Goal: Task Accomplishment & Management: Use online tool/utility

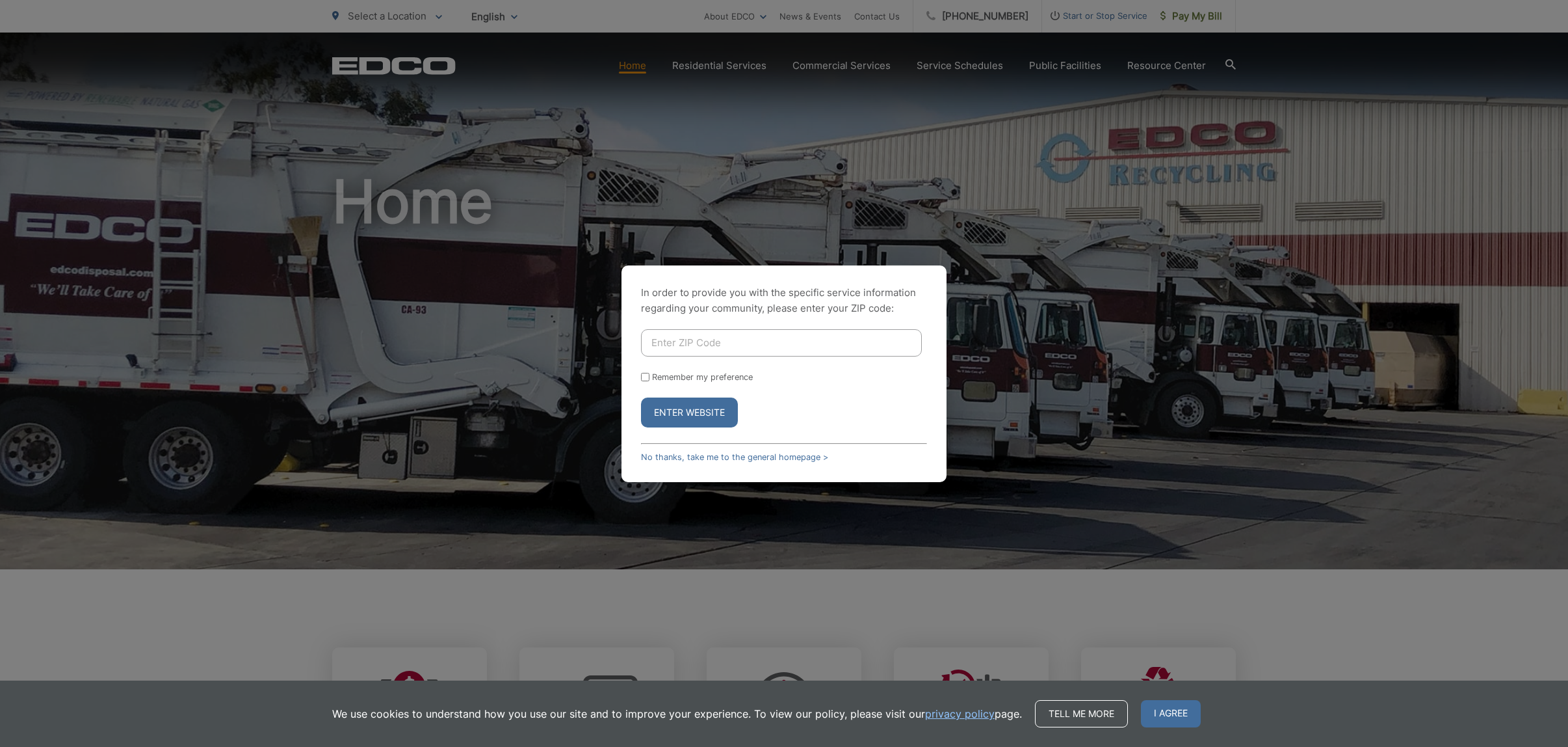
click at [1108, 152] on div "In order to provide you with the specific service information regarding your co…" at bounding box center [784, 373] width 1568 height 747
click at [661, 454] on link "No thanks, take me to the general homepage >" at bounding box center [735, 457] width 188 height 10
click at [768, 453] on link "No thanks, take me to the general homepage >" at bounding box center [735, 457] width 188 height 10
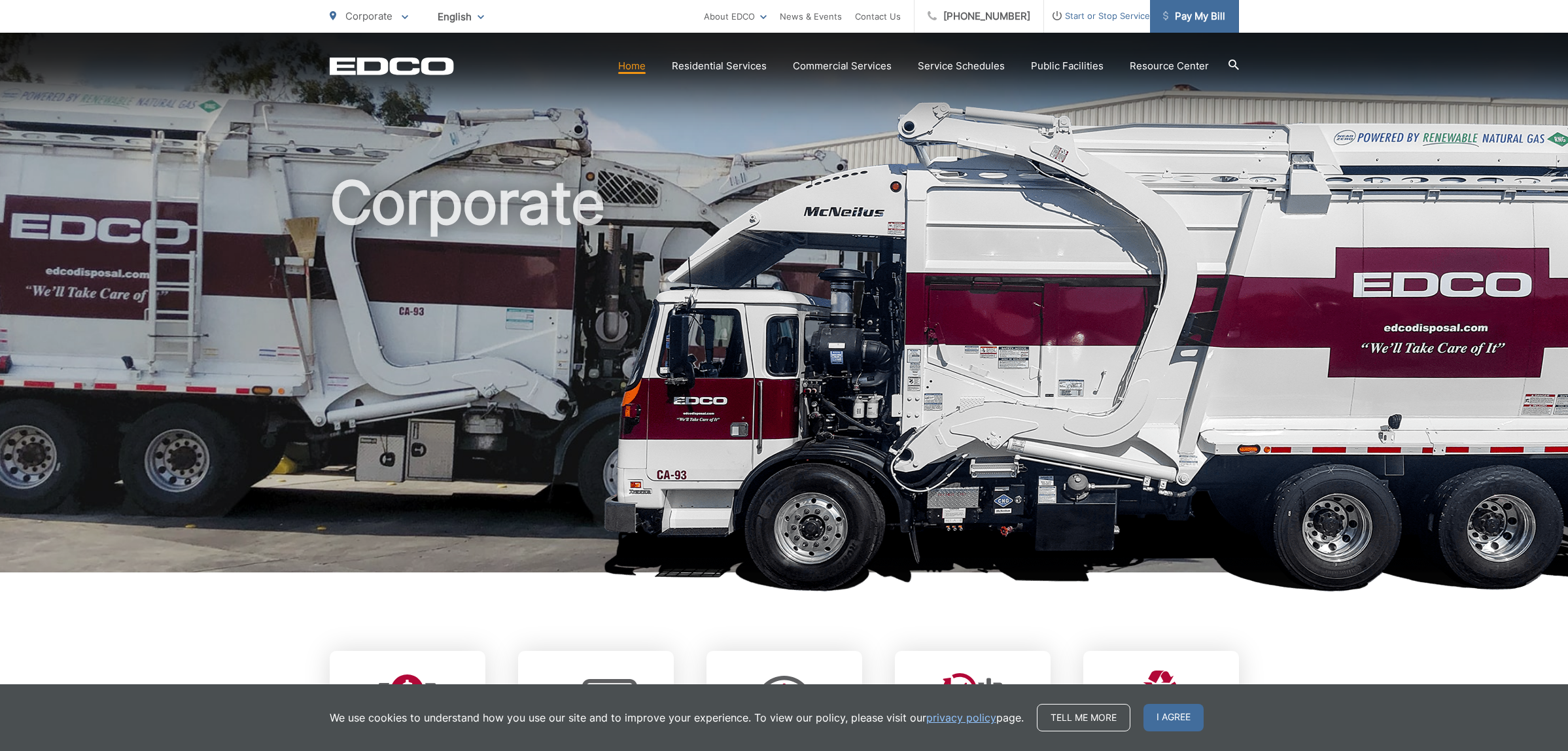
click at [1176, 19] on span "Pay My Bill" at bounding box center [1194, 16] width 62 height 16
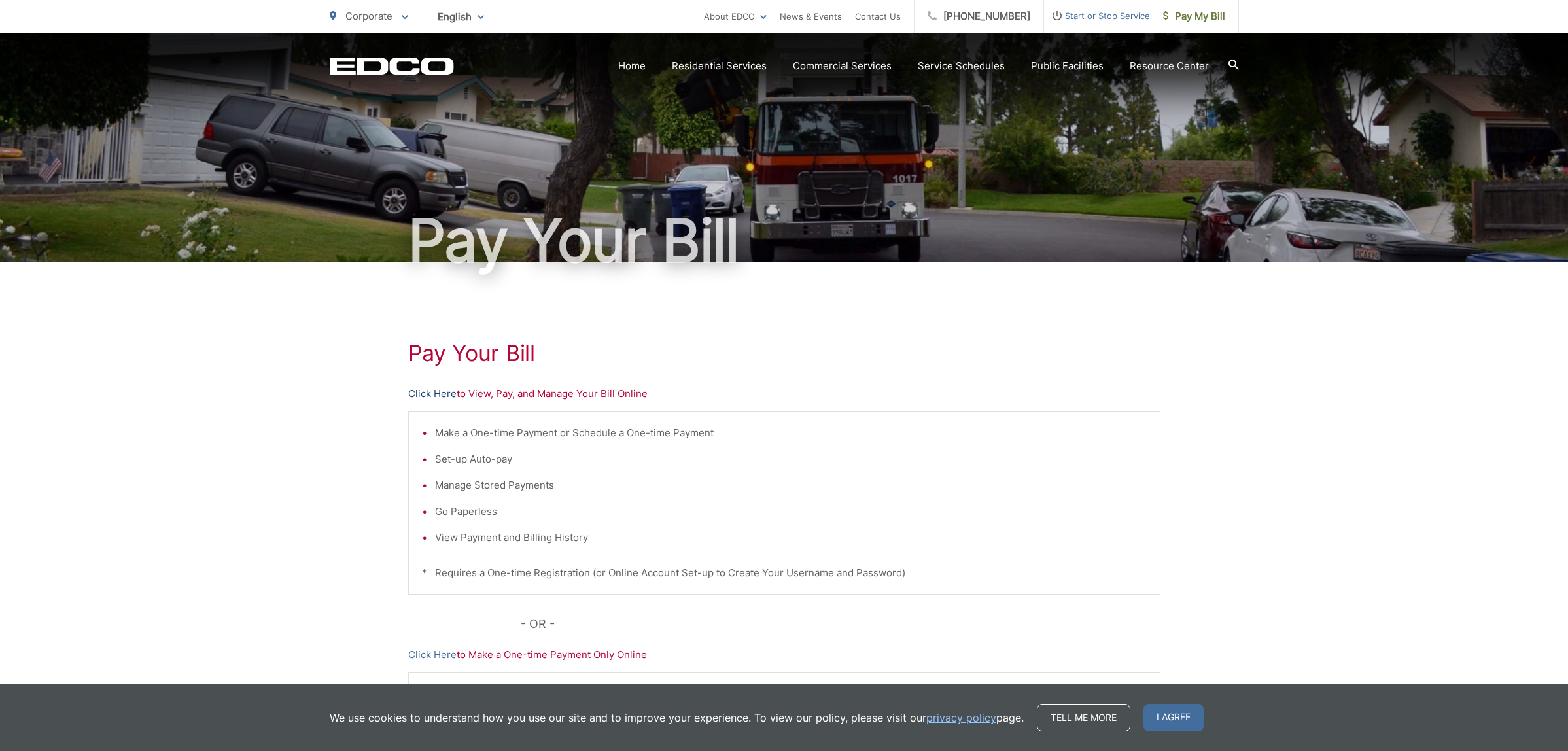
click at [435, 390] on link "Click Here" at bounding box center [432, 393] width 48 height 16
